Goal: Find specific page/section: Find specific page/section

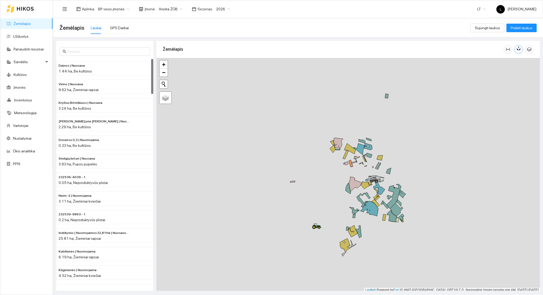
click at [523, 49] on button "button" at bounding box center [519, 49] width 8 height 8
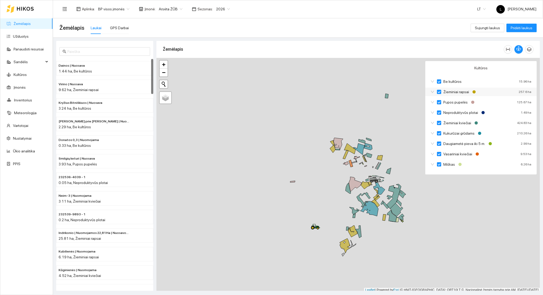
click at [435, 93] on div "Žieminiai rapsai" at bounding box center [454, 92] width 46 height 6
click at [433, 92] on icon "down" at bounding box center [433, 92] width 4 height 4
